Goal: Find specific page/section: Find specific page/section

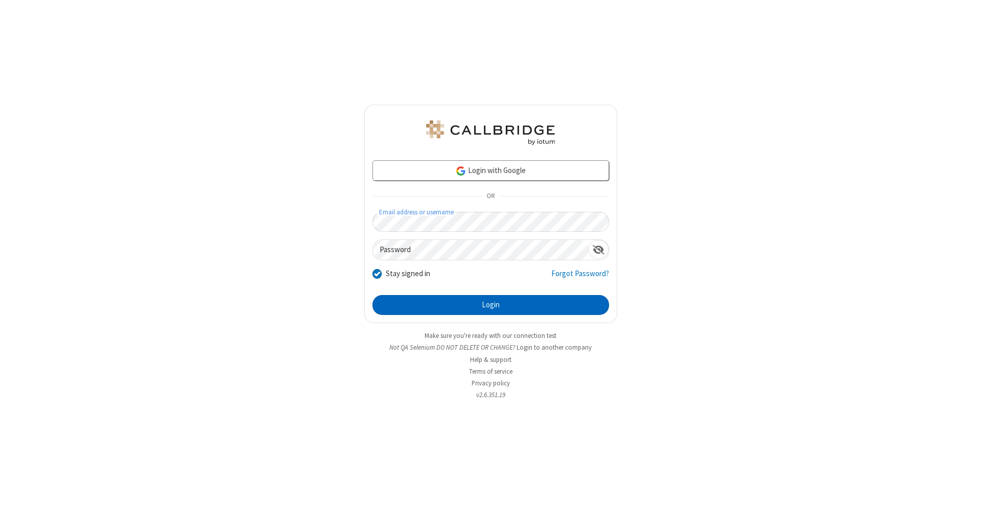
click at [490, 306] on button "Login" at bounding box center [490, 305] width 237 height 20
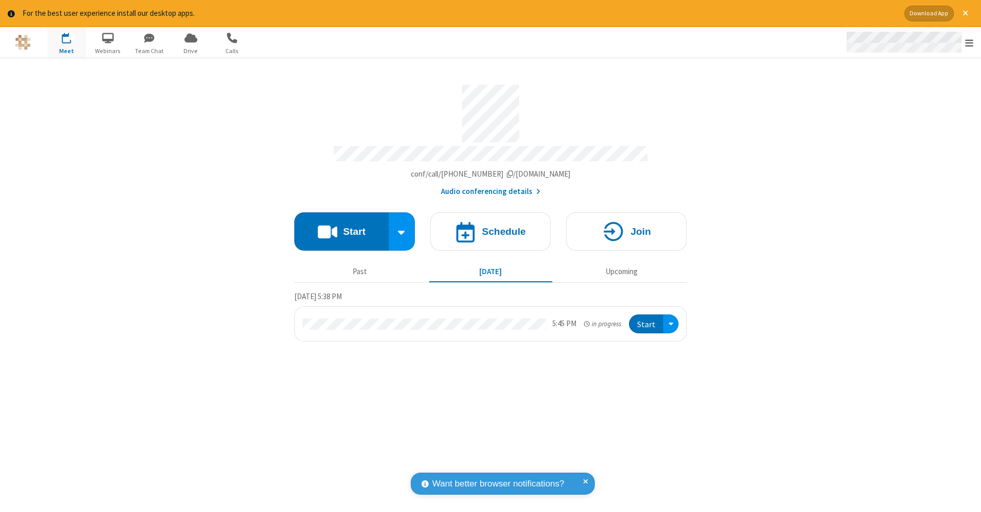
click at [969, 43] on span "Open menu" at bounding box center [969, 43] width 8 height 10
click at [191, 51] on span "Drive" at bounding box center [191, 50] width 38 height 9
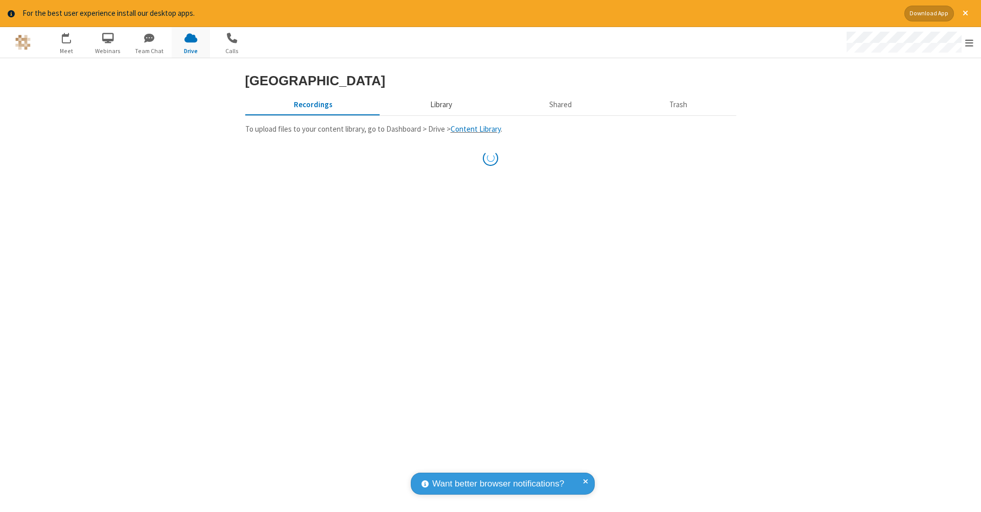
click at [439, 105] on div "Callbridge Drive Recordings Library Shared Trash To upload files to your conten…" at bounding box center [491, 124] width 506 height 100
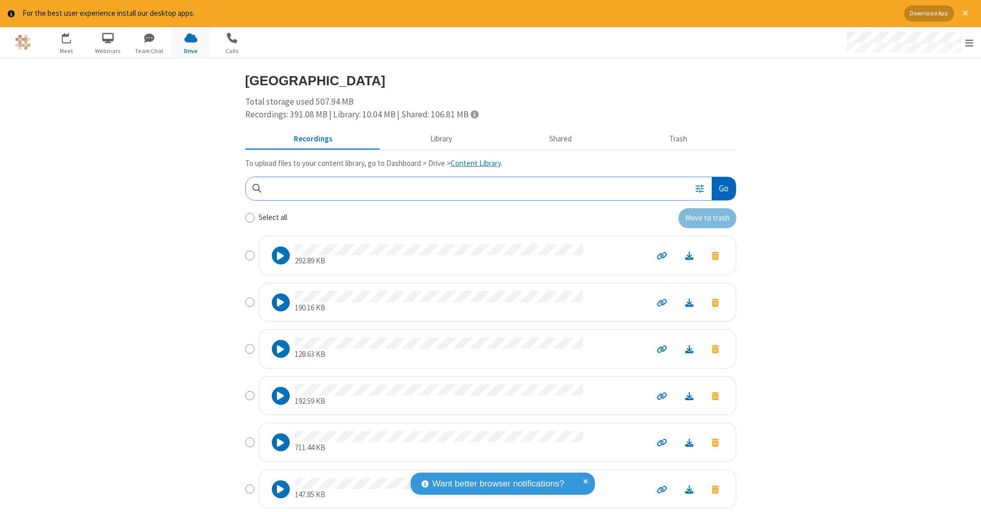
click at [719, 187] on button "Go" at bounding box center [724, 188] width 24 height 23
